Goal: Navigation & Orientation: Find specific page/section

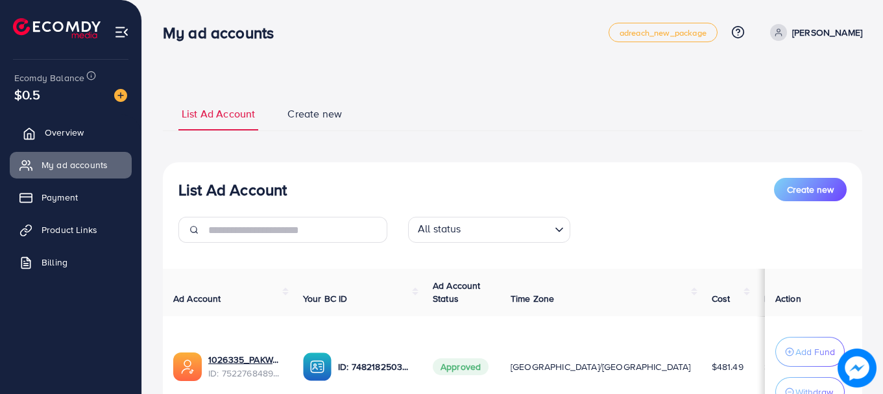
click at [93, 134] on link "Overview" at bounding box center [71, 132] width 122 height 26
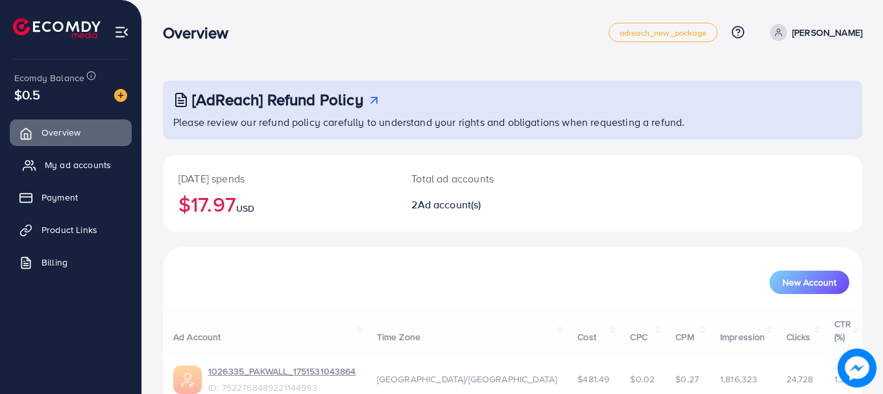
click at [93, 165] on span "My ad accounts" at bounding box center [78, 164] width 66 height 13
